Goal: Find specific page/section: Find specific page/section

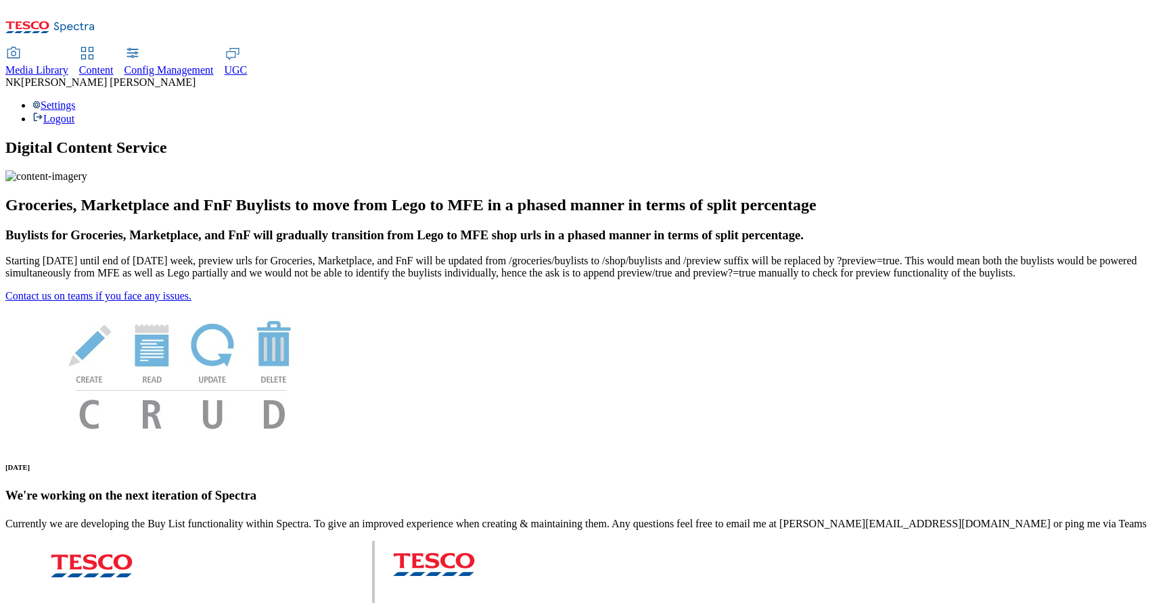
click at [68, 64] on span "Media Library" at bounding box center [36, 69] width 63 height 11
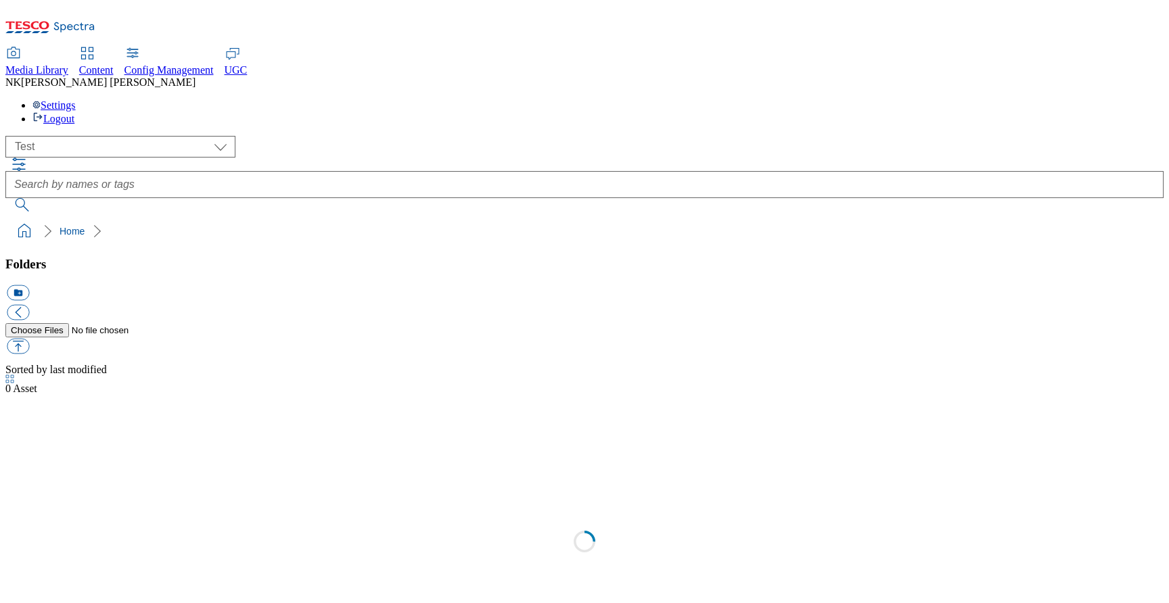
scroll to position [1, 0]
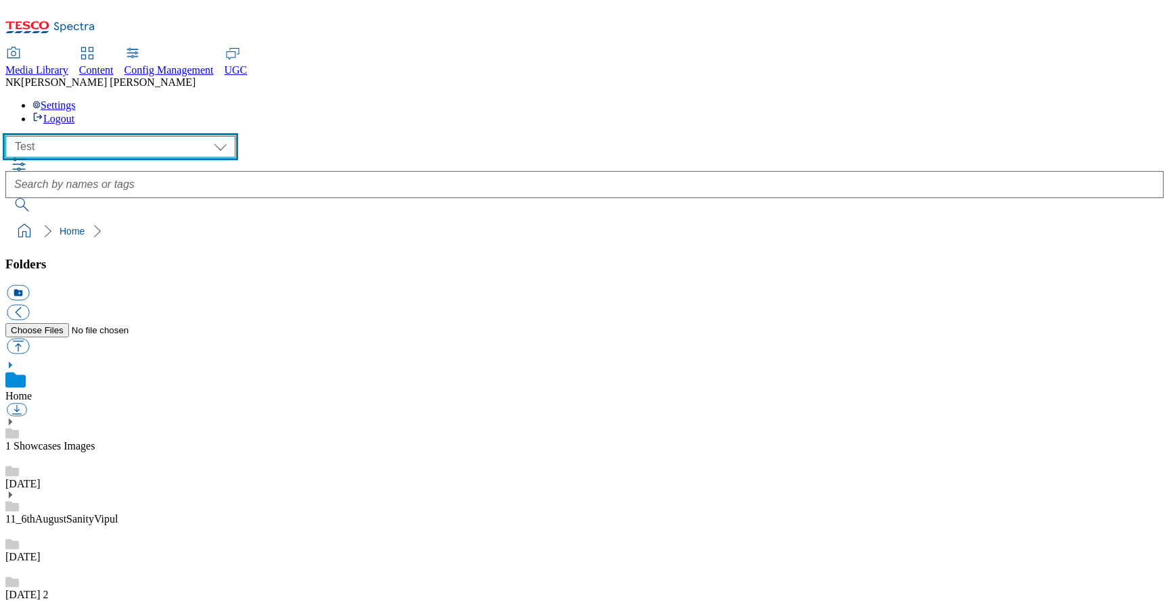
click at [112, 136] on select "All all Clubcard Boost UK Clubcard Marketing Clubcard ROI clubcard-boost-uk clu…" at bounding box center [120, 147] width 230 height 22
select select "flare-ghs-mktg"
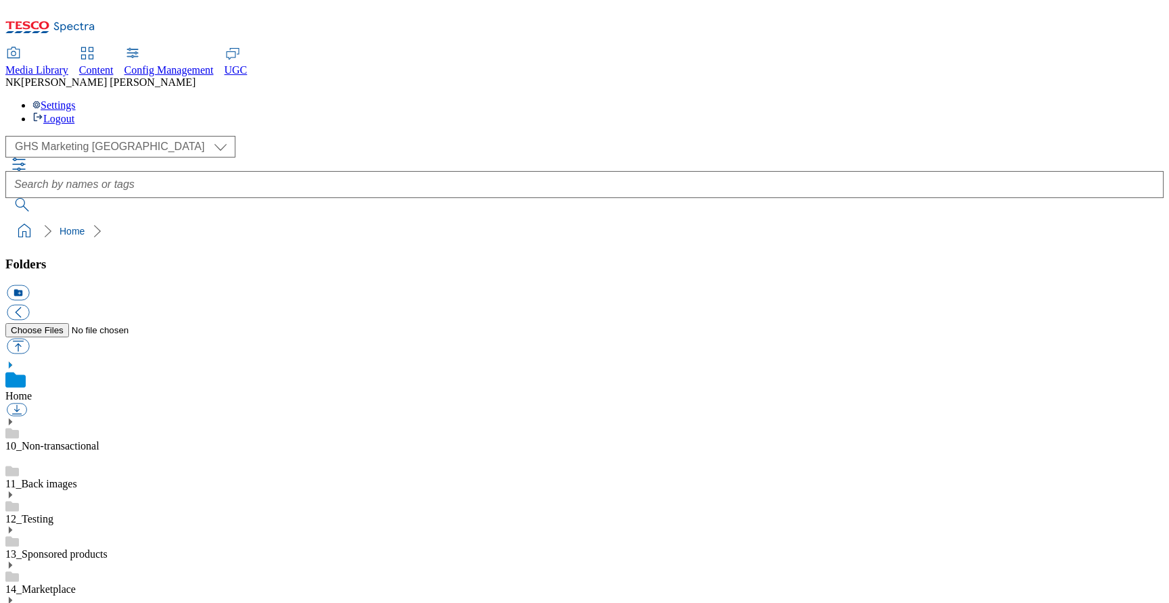
click at [274, 136] on div "( optional ) All all Clubcard Boost UK Clubcard Marketing Clubcard ROI clubcard…" at bounding box center [584, 147] width 1158 height 22
click at [262, 136] on div "( optional ) All all Clubcard Boost UK Clubcard Marketing Clubcard ROI clubcard…" at bounding box center [584, 147] width 1158 height 22
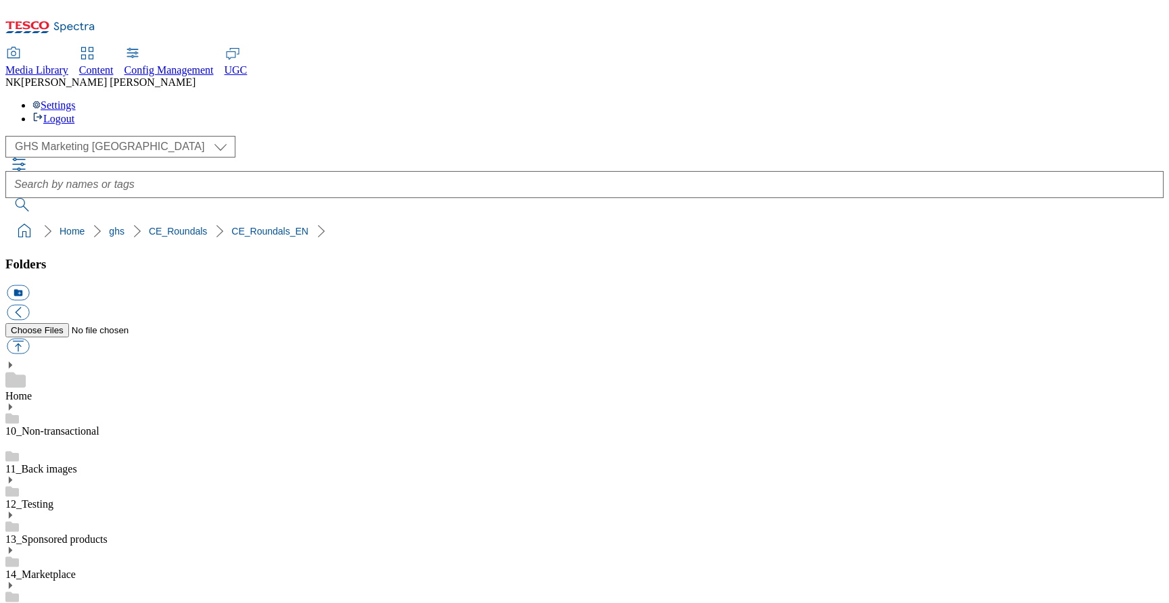
click at [465, 218] on ol "Home ghs CE_Roundals CE_Roundals_EN" at bounding box center [589, 231] width 1150 height 26
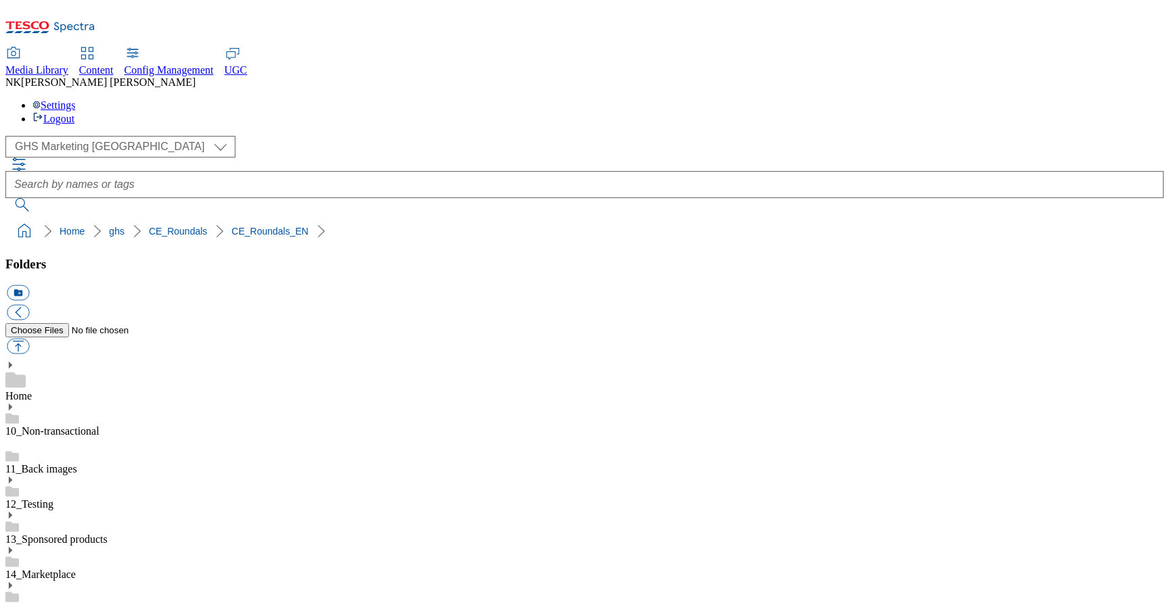
click at [542, 218] on ol "Home ghs CE_Roundals CE_Roundals_EN" at bounding box center [589, 231] width 1150 height 26
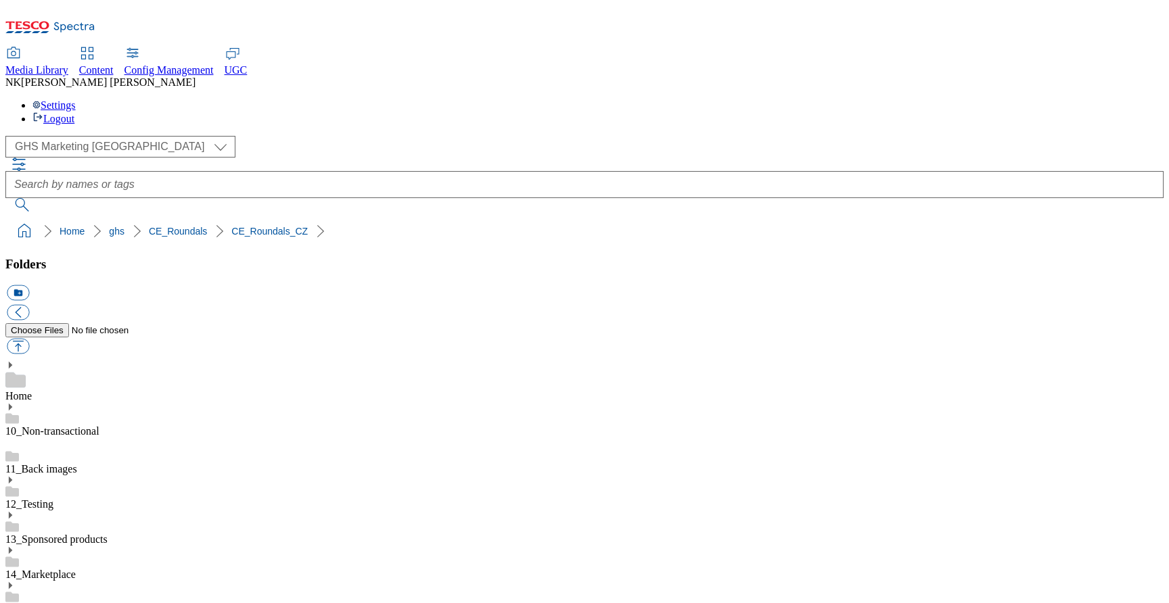
drag, startPoint x: 1012, startPoint y: 404, endPoint x: 1146, endPoint y: 404, distance: 133.2
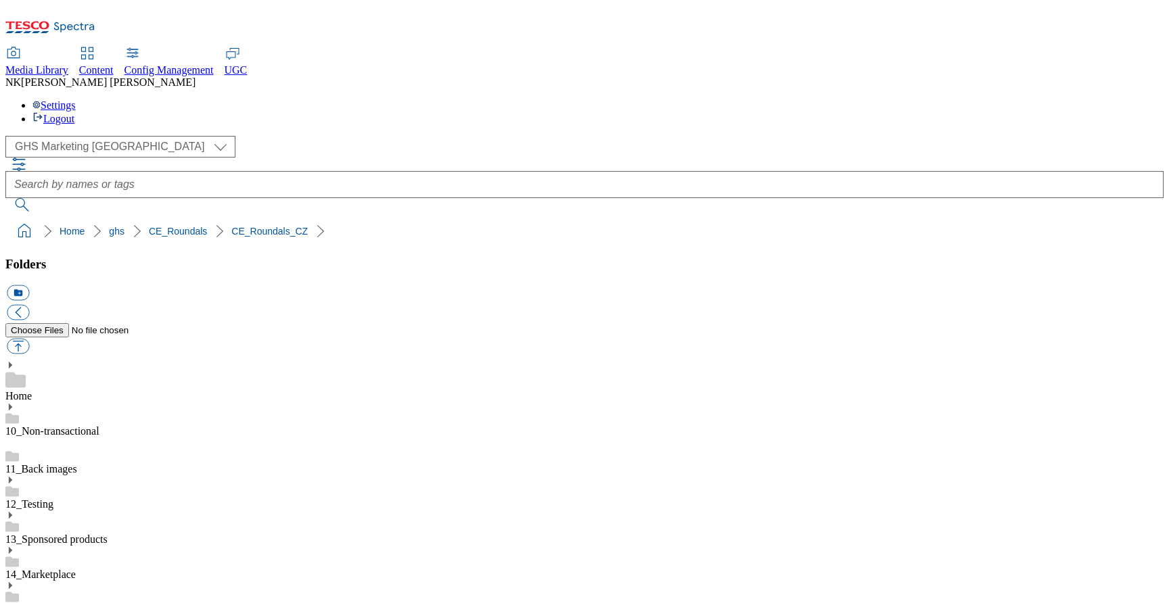
scroll to position [0, 0]
drag, startPoint x: 1012, startPoint y: 305, endPoint x: 1009, endPoint y: 320, distance: 15.1
